Goal: Navigation & Orientation: Find specific page/section

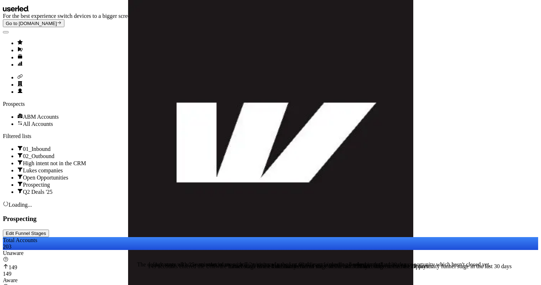
click at [11, 13] on img "side nav menu" at bounding box center [270, 142] width 541 height 285
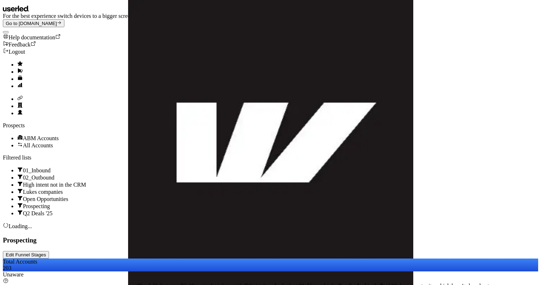
click at [92, 181] on div "High intent not in the CRM" at bounding box center [277, 184] width 521 height 7
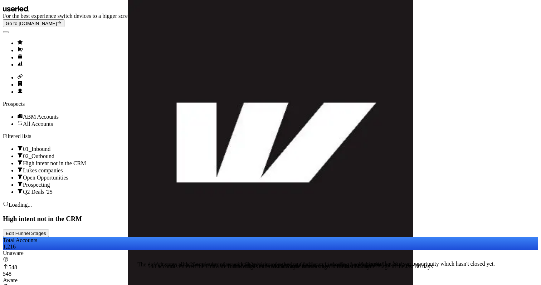
click at [17, 39] on link "Go to prospects" at bounding box center [277, 42] width 521 height 7
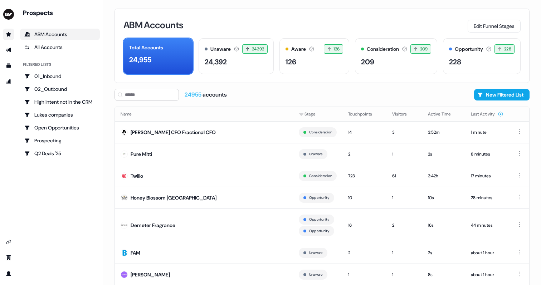
click at [8, 39] on link "Go to prospects" at bounding box center [8, 34] width 11 height 11
click at [9, 51] on icon "Go to outbound experience" at bounding box center [8, 50] width 5 height 5
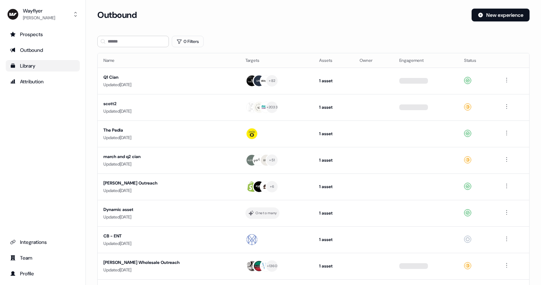
click at [12, 66] on icon "Go to templates" at bounding box center [13, 66] width 4 height 4
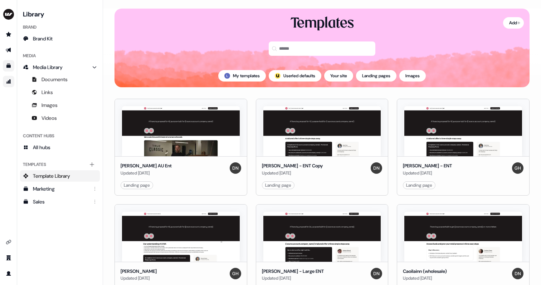
click at [13, 78] on link "Go to attribution" at bounding box center [8, 81] width 11 height 11
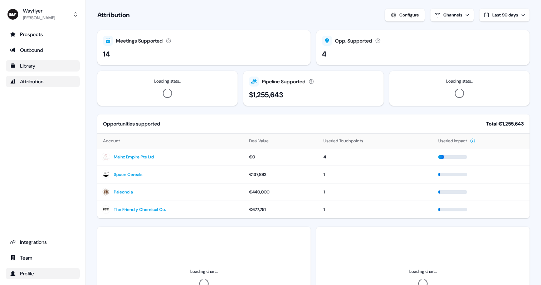
click at [28, 276] on div "Profile" at bounding box center [43, 273] width 66 height 7
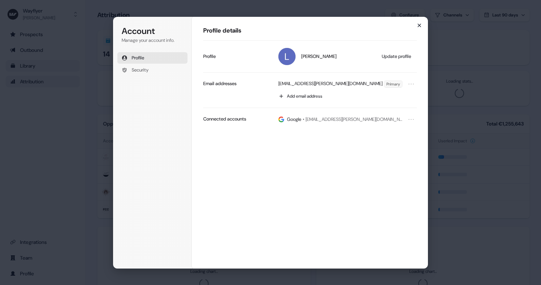
click at [421, 25] on icon "button" at bounding box center [420, 26] width 6 height 6
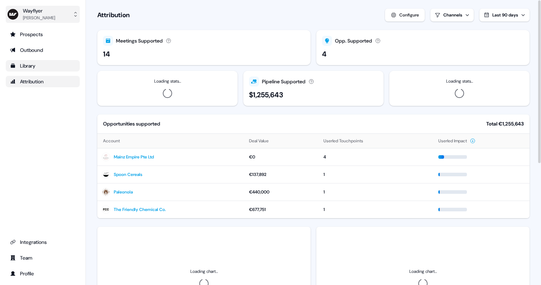
click at [40, 18] on div "[PERSON_NAME]" at bounding box center [39, 17] width 32 height 7
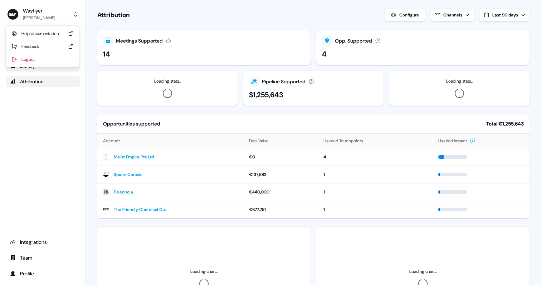
click at [40, 107] on div "Prospects Outbound Library Attribution Integrations Team Profile" at bounding box center [43, 154] width 74 height 251
click at [37, 67] on div "Library" at bounding box center [43, 65] width 66 height 7
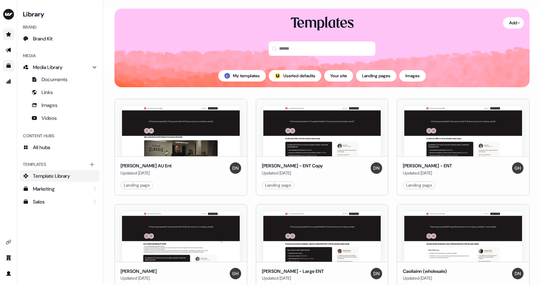
click at [11, 29] on link "Go to prospects" at bounding box center [8, 34] width 11 height 11
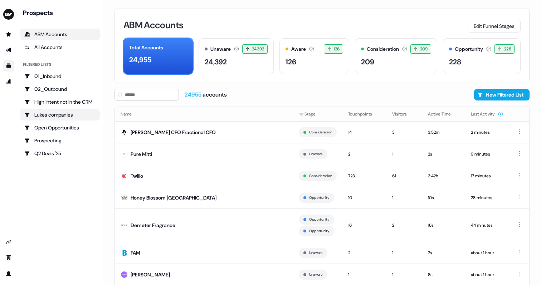
click at [55, 117] on div "Lukes companies" at bounding box center [59, 114] width 71 height 7
